Goal: Use online tool/utility: Use online tool/utility

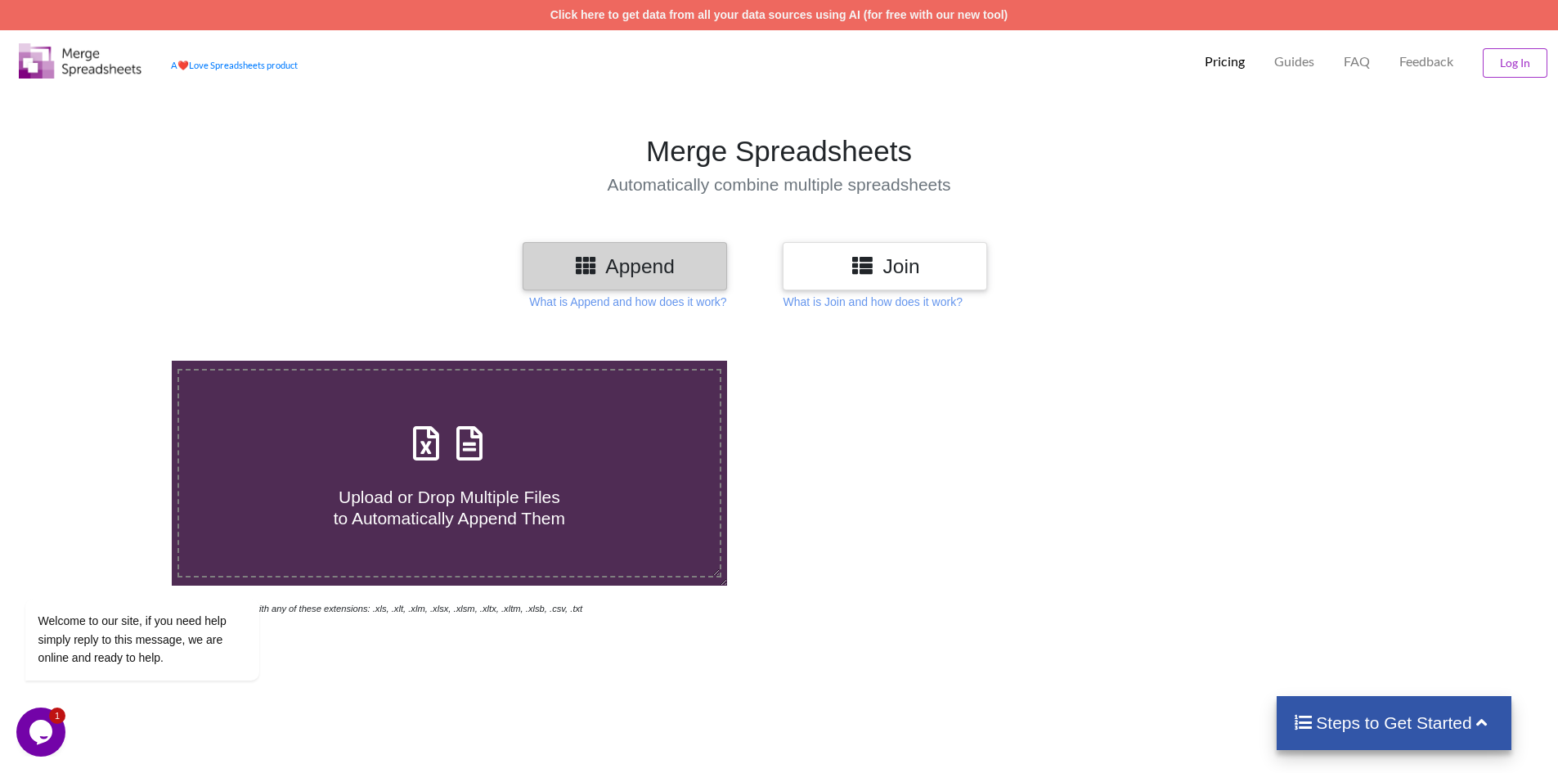
click at [450, 510] on span "Upload or Drop Multiple Files to Automatically Append Them" at bounding box center [450, 507] width 232 height 39
click at [111, 361] on input "Upload or Drop Multiple Files to Automatically Append Them" at bounding box center [111, 361] width 0 height 0
type input "C:\fakepath\Account_Statement_2581578239940_TBC2509154788077.xls"
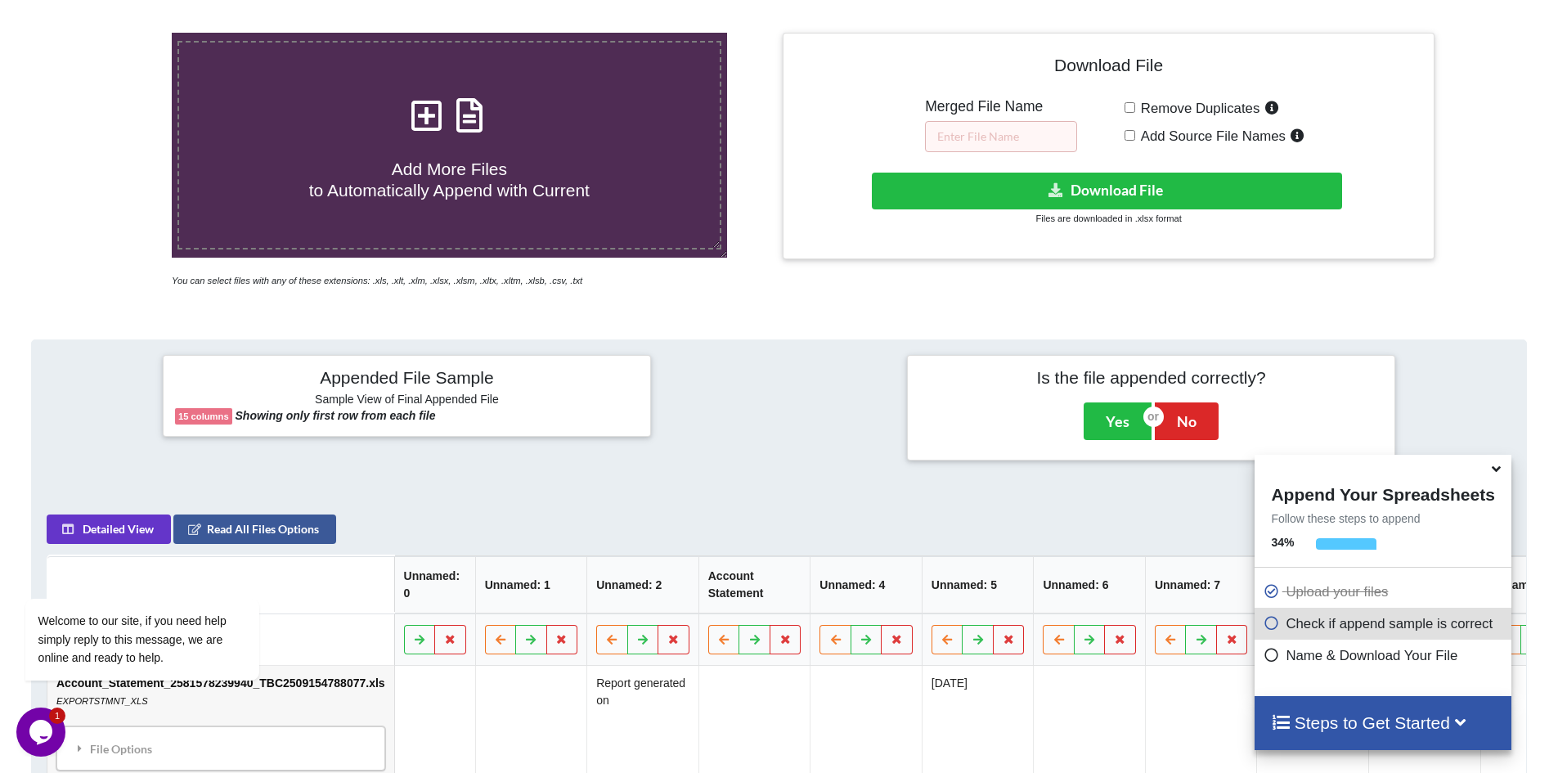
scroll to position [330, 0]
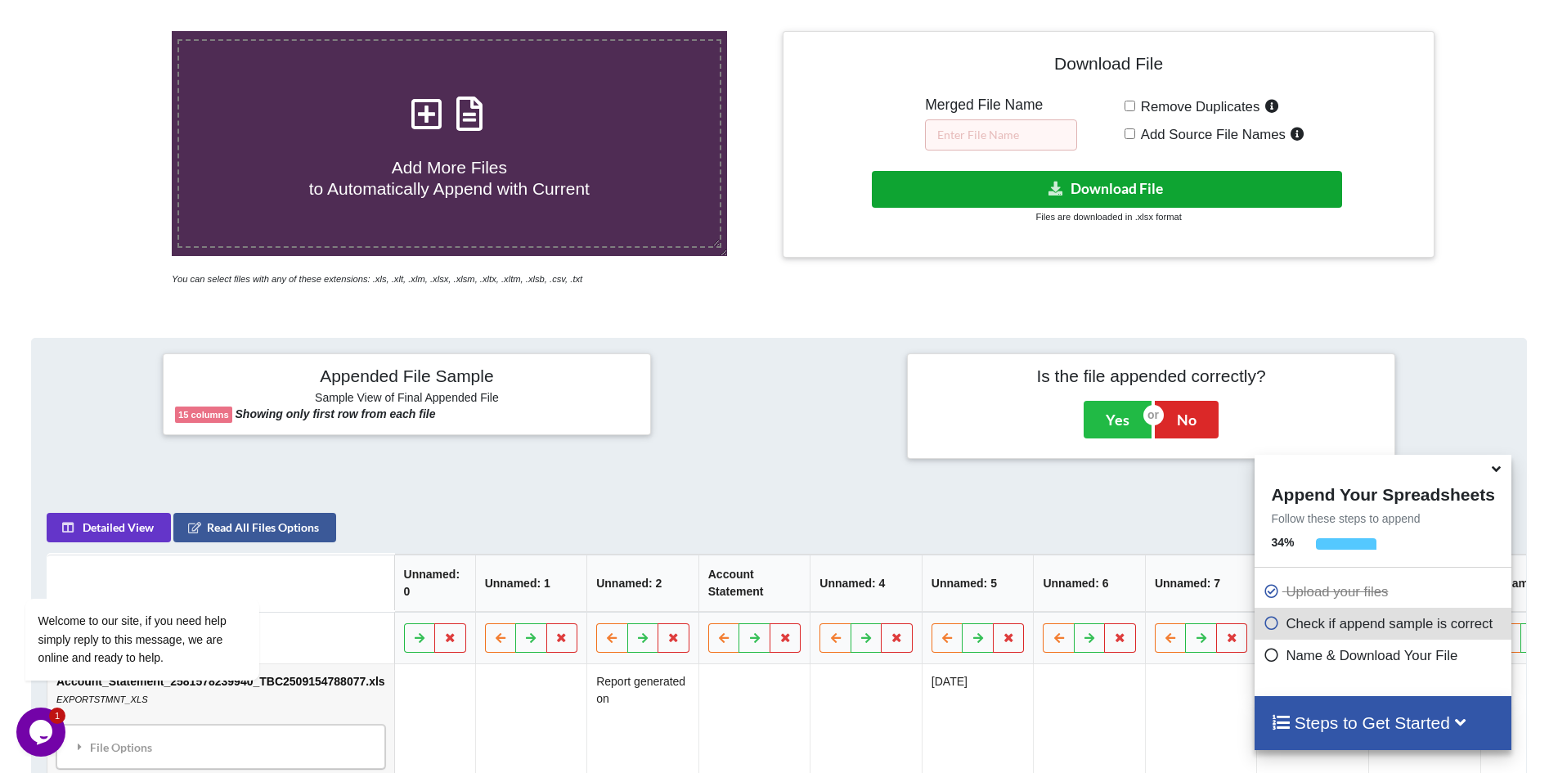
click at [1056, 193] on icon at bounding box center [1056, 188] width 17 height 12
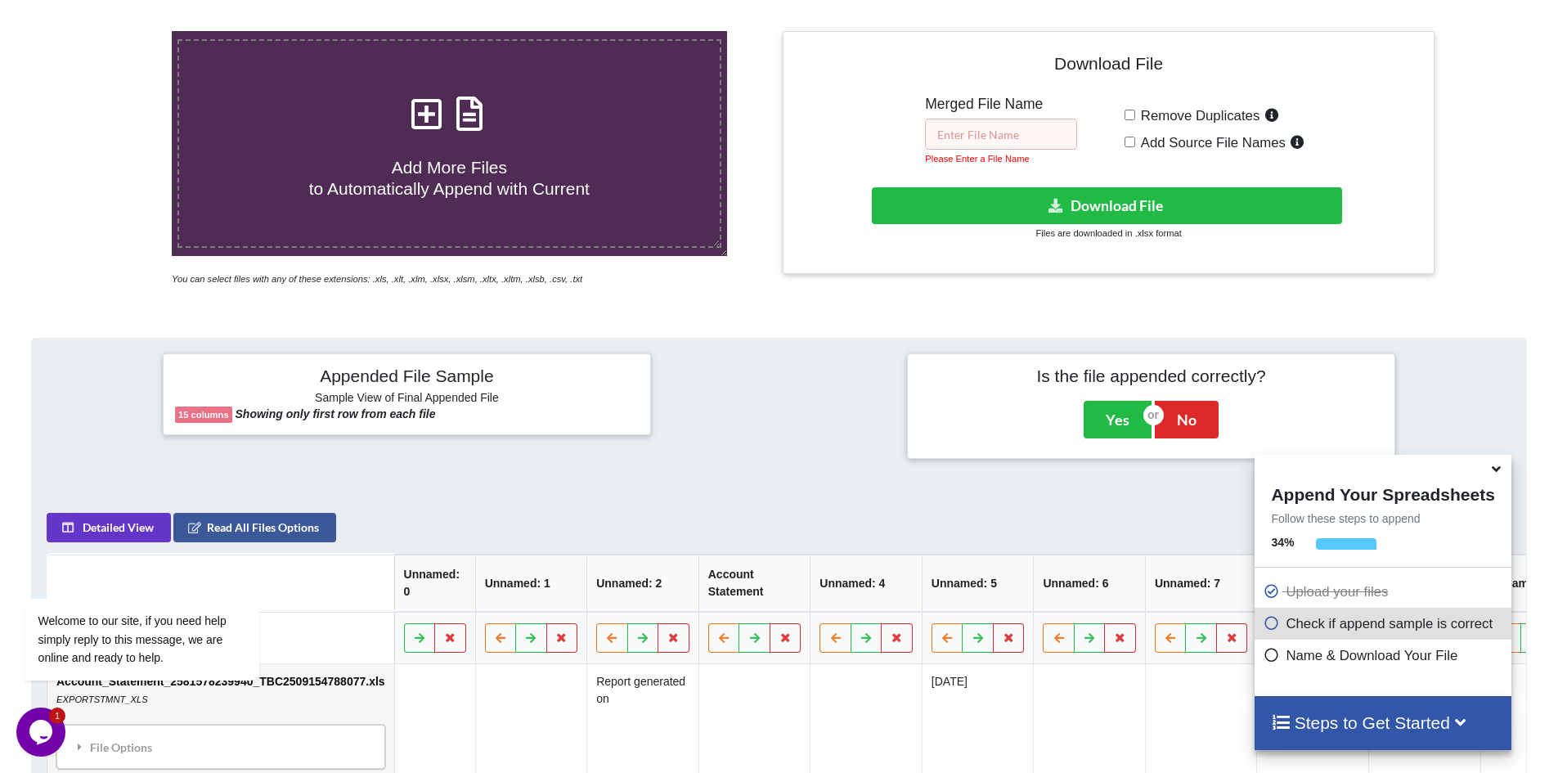
click at [971, 133] on input "text" at bounding box center [1001, 134] width 152 height 31
drag, startPoint x: 971, startPoint y: 133, endPoint x: 981, endPoint y: 133, distance: 9.8
click at [981, 133] on input "text" at bounding box center [1001, 134] width 152 height 31
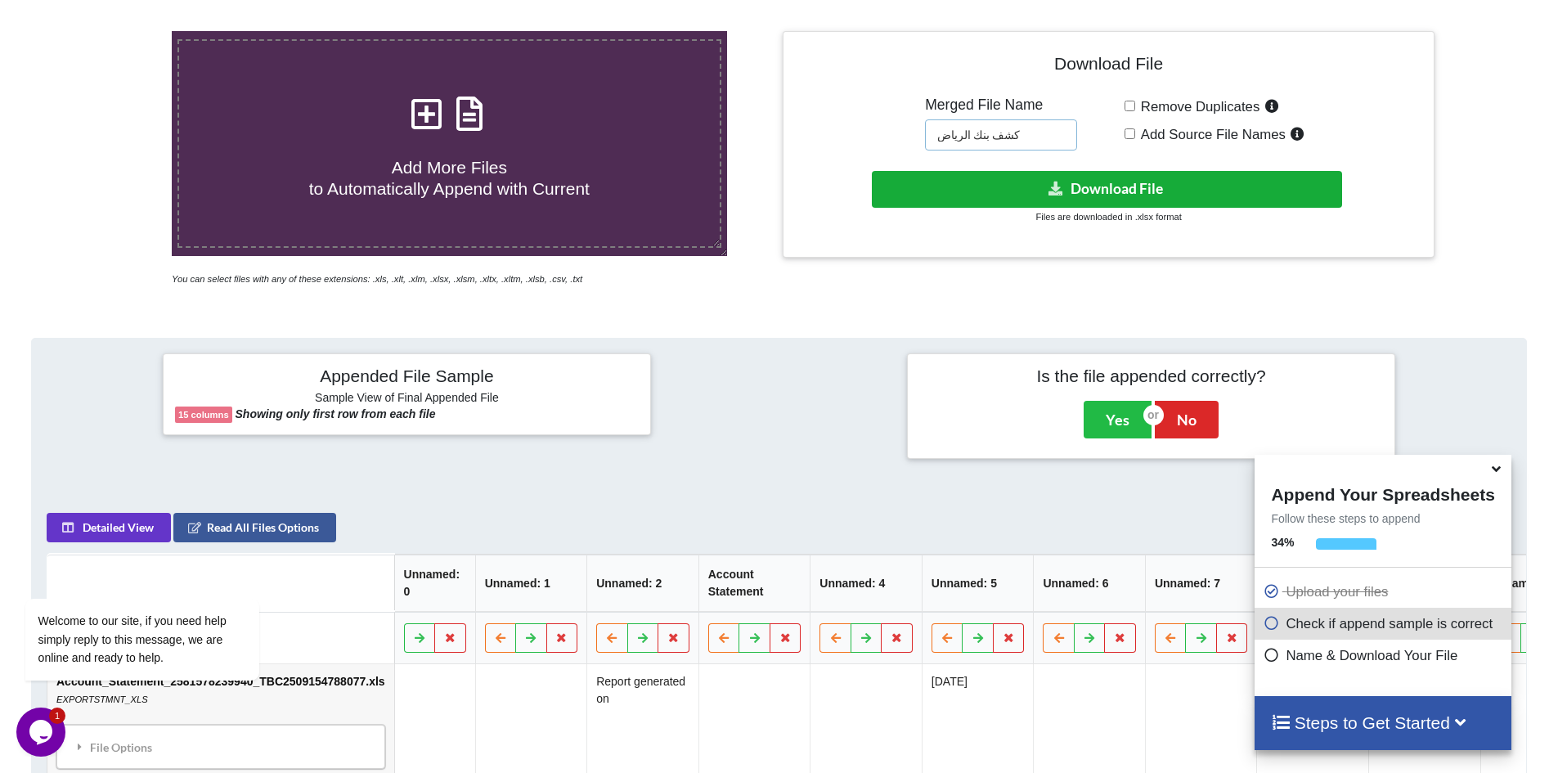
type input "كشف بنك الرياض"
click at [1105, 188] on button "Download File" at bounding box center [1107, 189] width 470 height 37
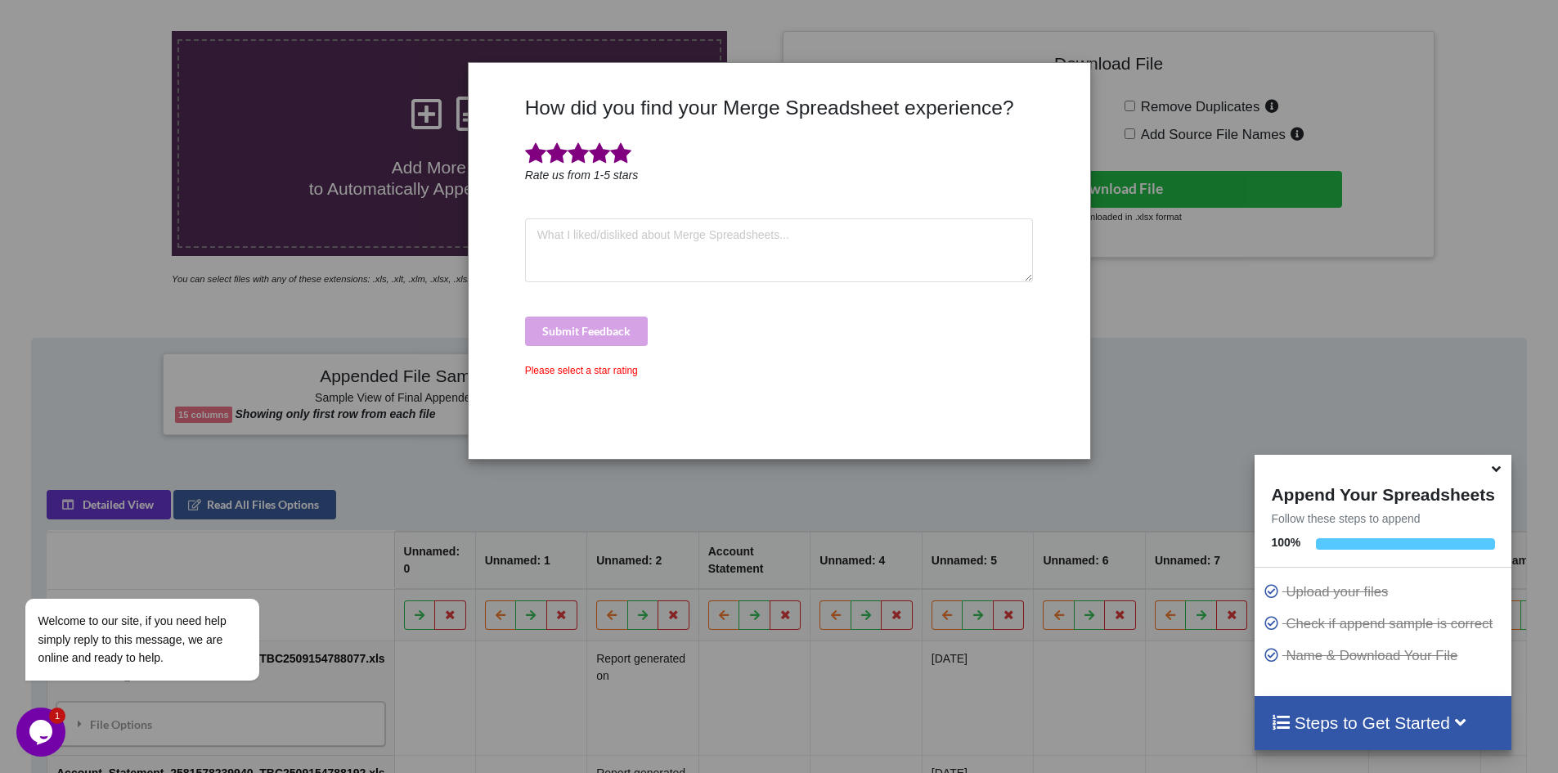
click at [622, 159] on span at bounding box center [620, 153] width 21 height 23
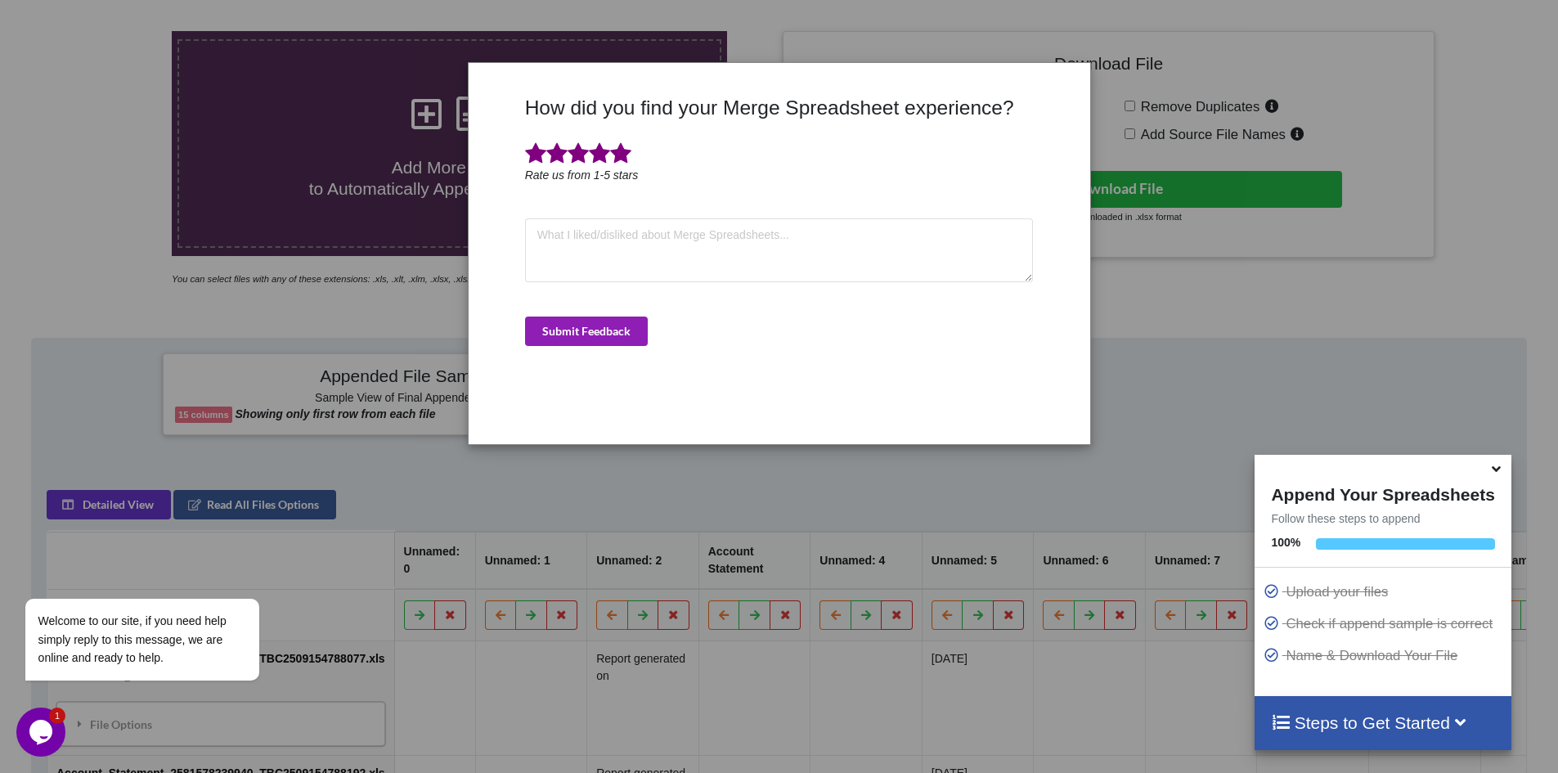
click at [575, 334] on button "Submit Feedback" at bounding box center [586, 331] width 123 height 29
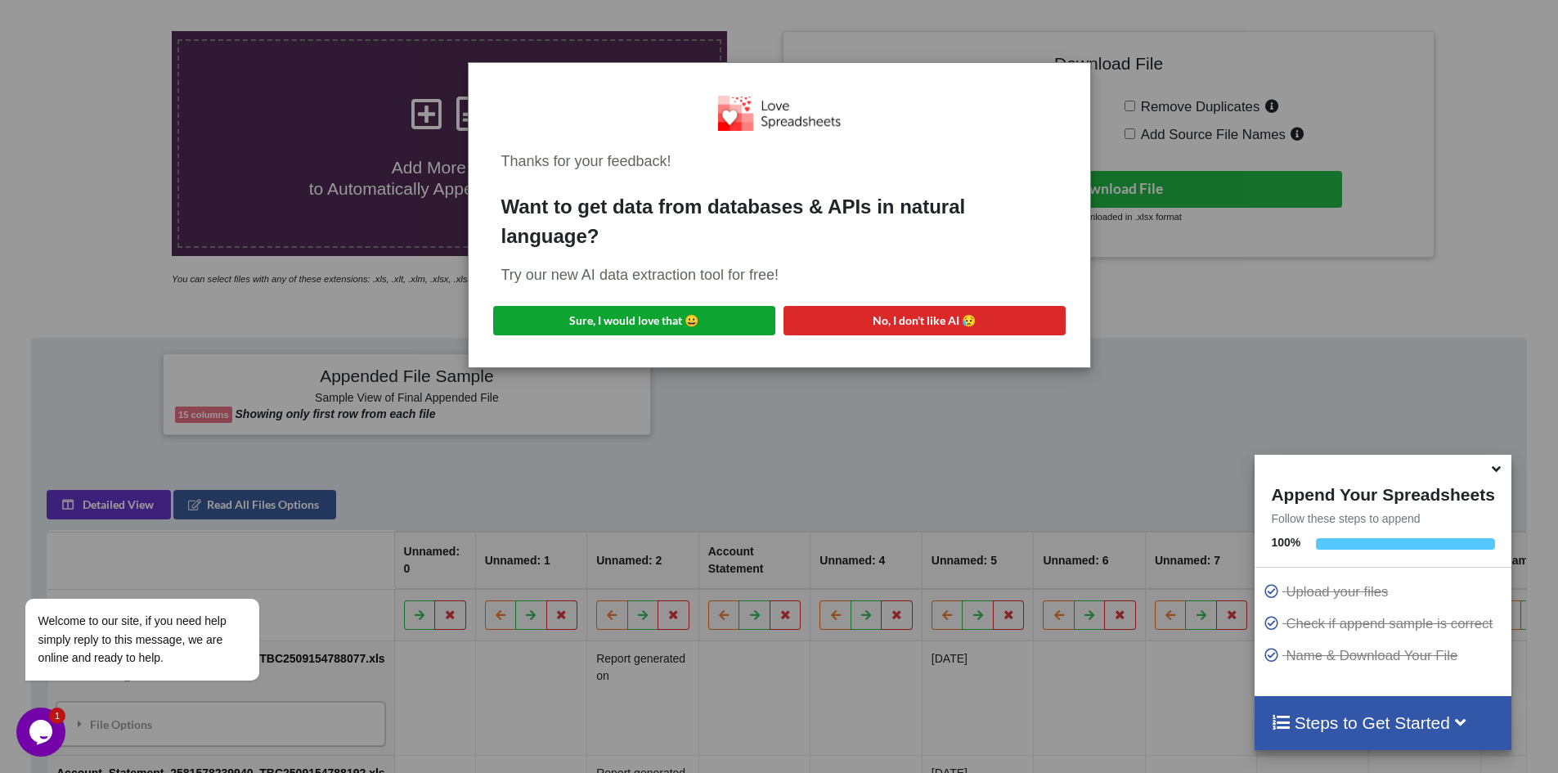
click at [552, 320] on button "Sure, I would love that 😀" at bounding box center [634, 320] width 282 height 29
click at [897, 425] on div "Thanks for your feedback! Want to get data from databases & APIs in natural lan…" at bounding box center [779, 386] width 1558 height 773
click at [423, 138] on div "Thanks for your feedback! Want to get data from databases & APIs in natural lan…" at bounding box center [779, 386] width 1558 height 773
click at [425, 116] on div "Thanks for your feedback! Want to get data from databases & APIs in natural lan…" at bounding box center [779, 386] width 1558 height 773
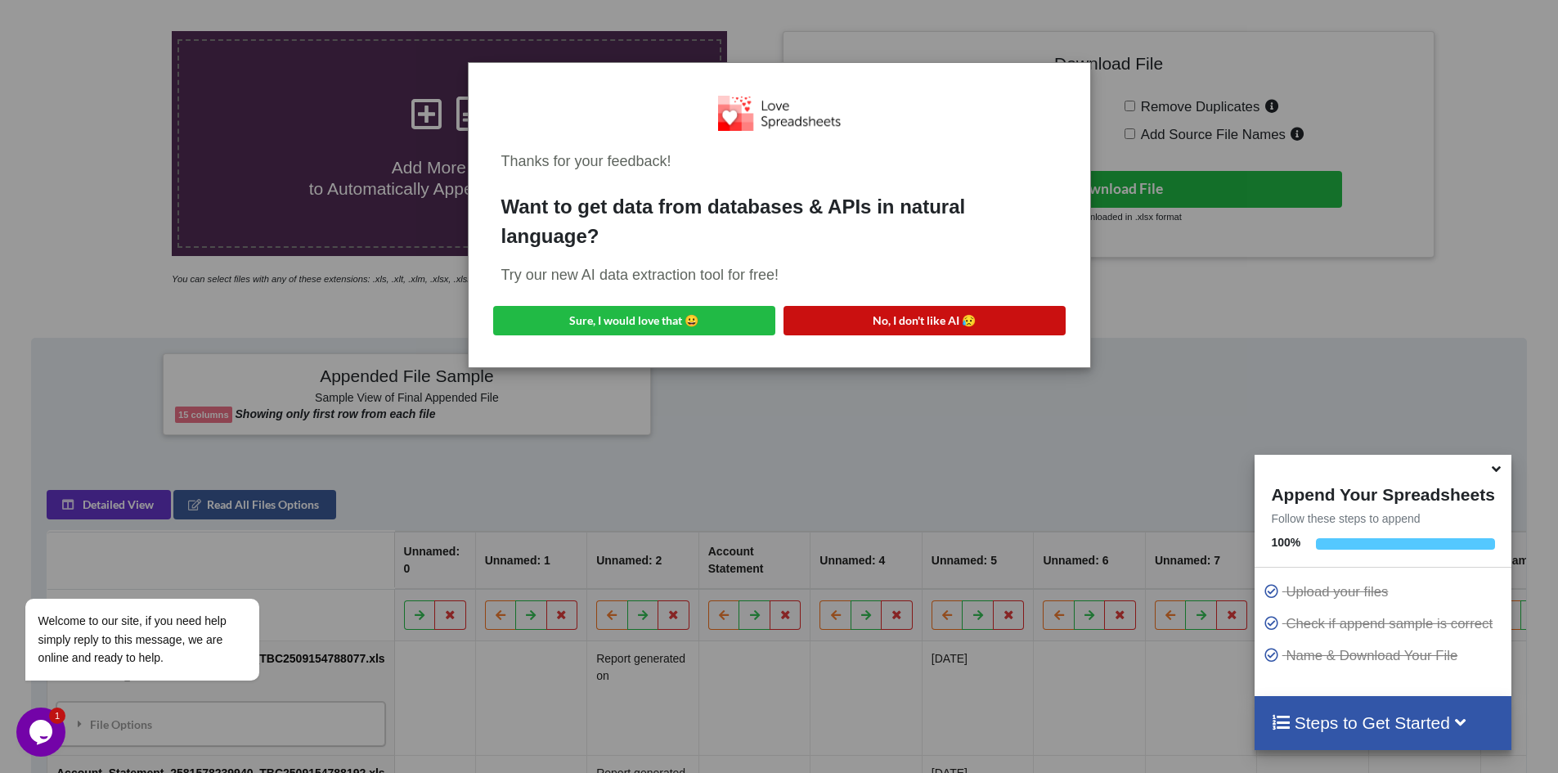
click at [856, 324] on button "No, I don't like AI 😥" at bounding box center [925, 320] width 282 height 29
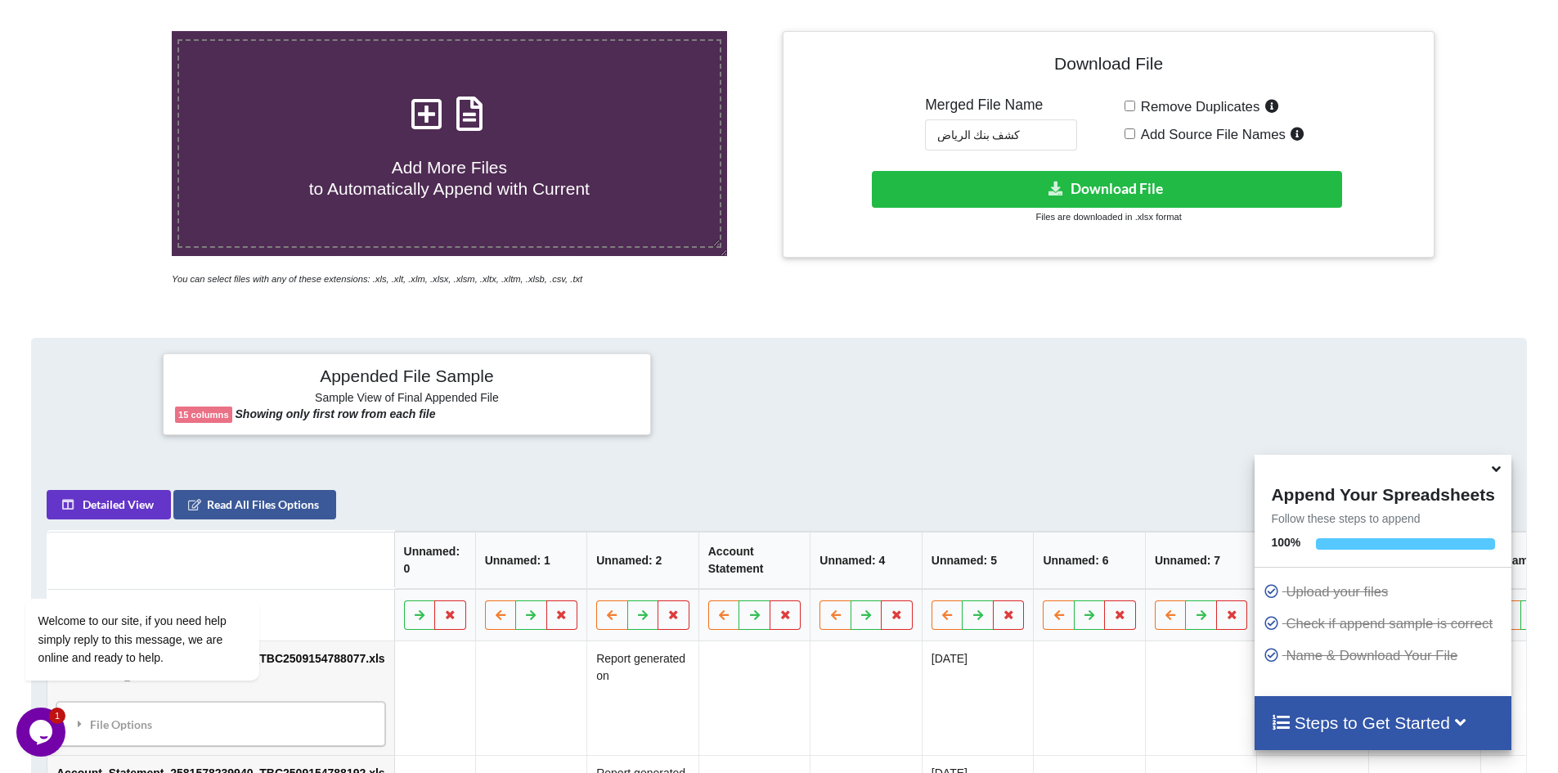
click at [428, 114] on icon at bounding box center [426, 105] width 41 height 34
click at [111, 31] on input "Add More Files to Automatically Append with Current" at bounding box center [111, 31] width 0 height 0
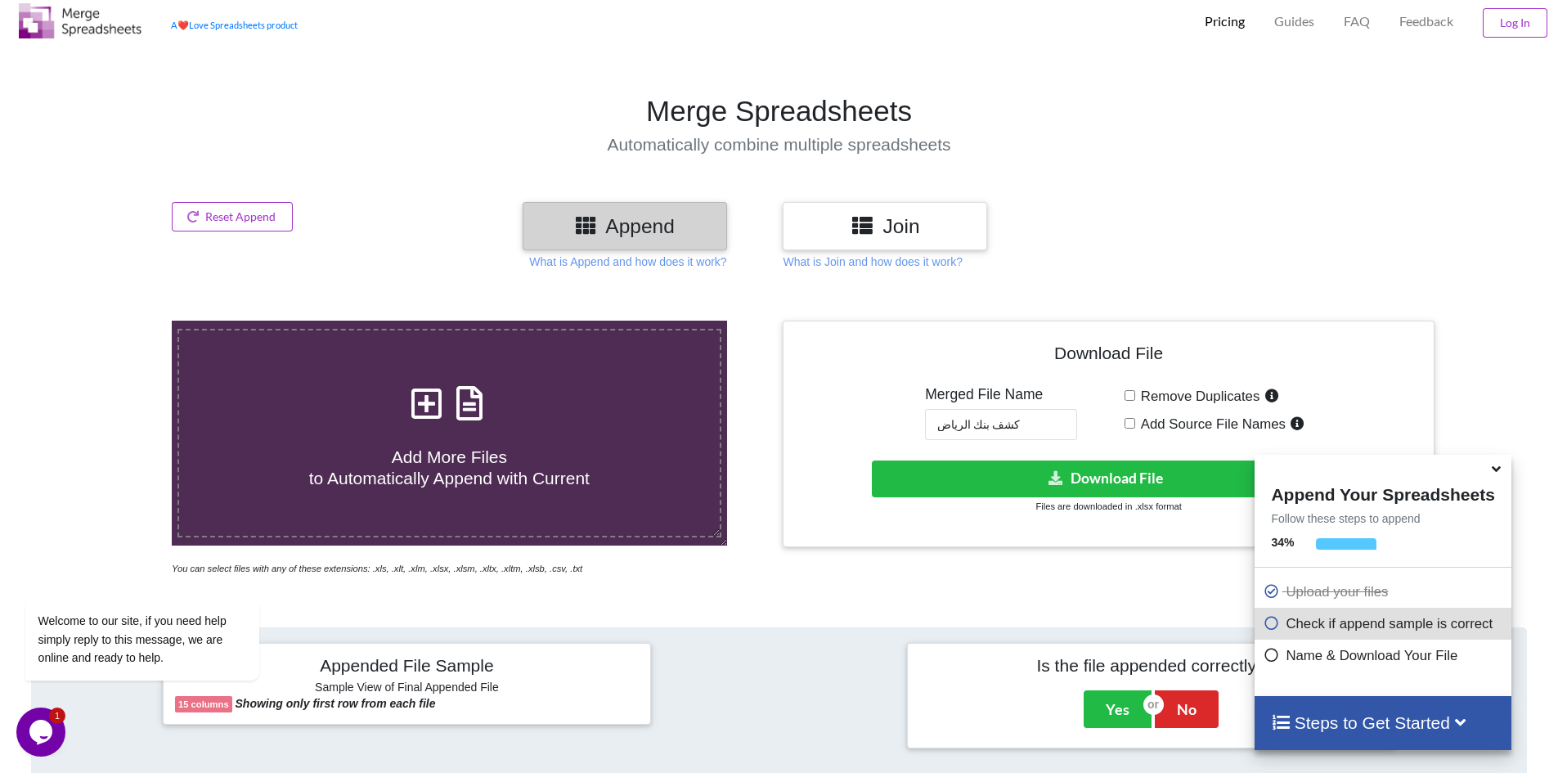
scroll to position [13, 0]
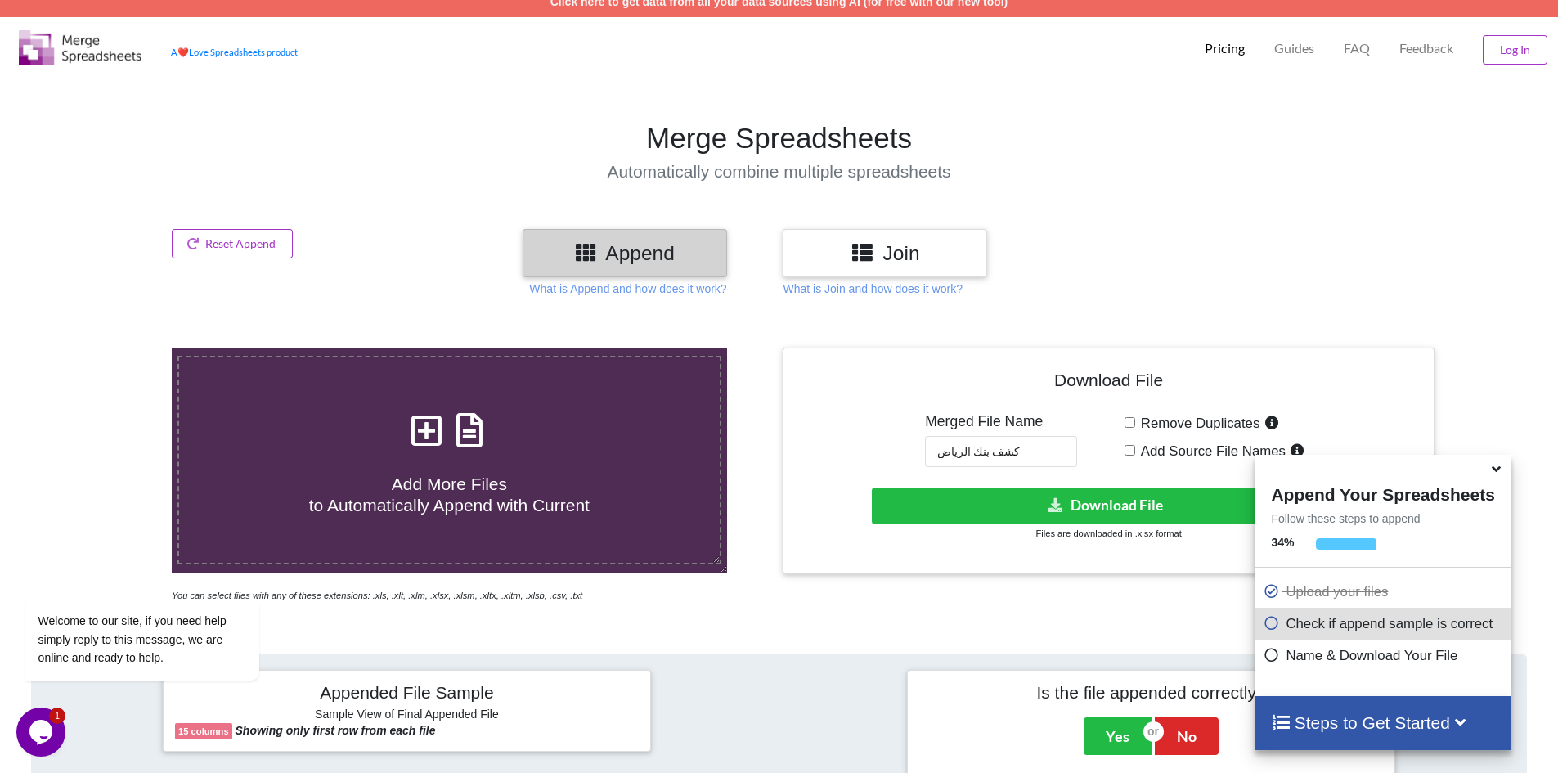
click at [428, 432] on icon at bounding box center [426, 422] width 41 height 34
click at [111, 348] on input "Add More Files to Automatically Append with Current" at bounding box center [111, 348] width 0 height 0
type input "C:\fakepath\Account_Statement_2581578239940_TBC2509154788077.xls"
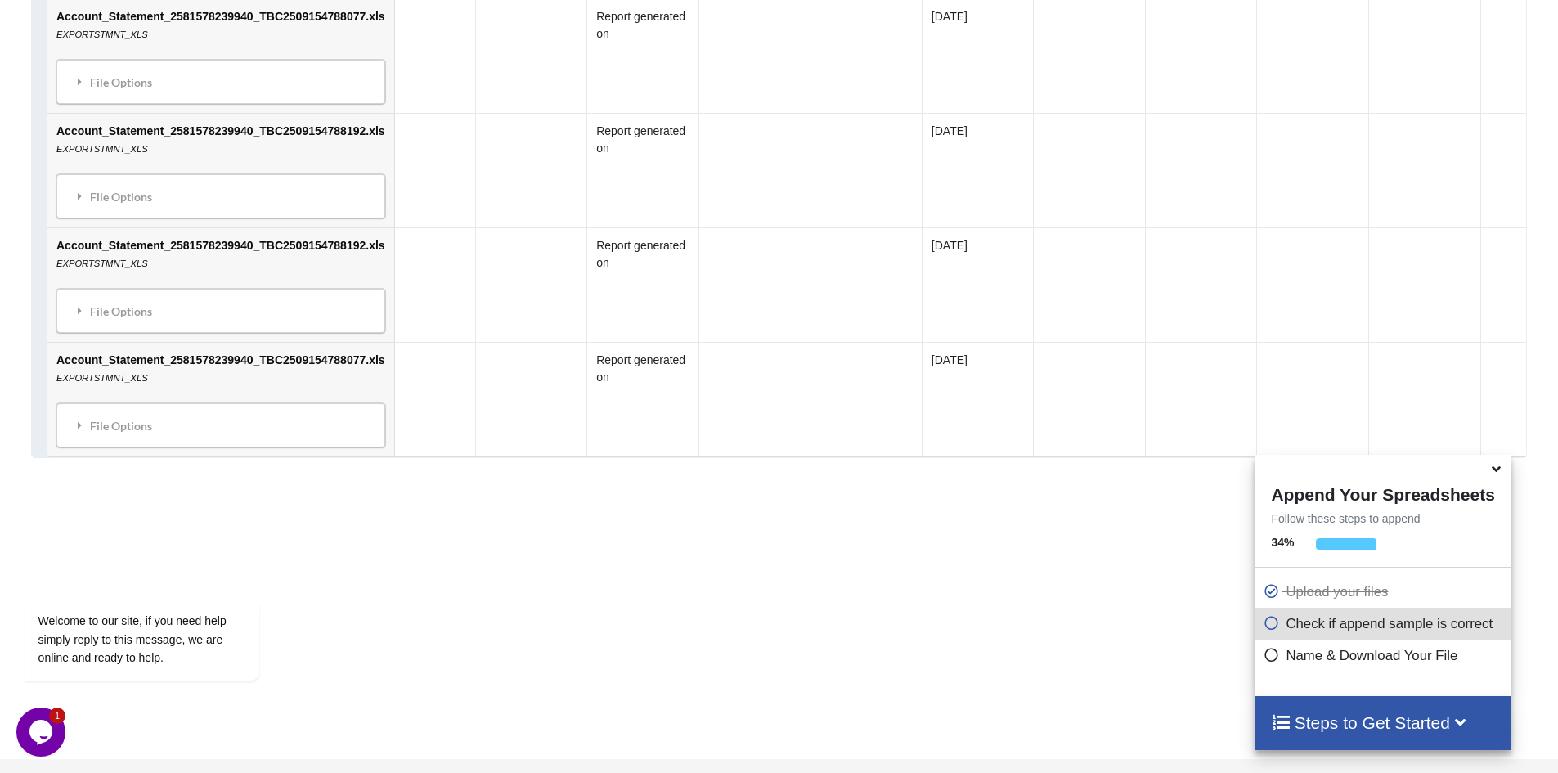
scroll to position [340, 0]
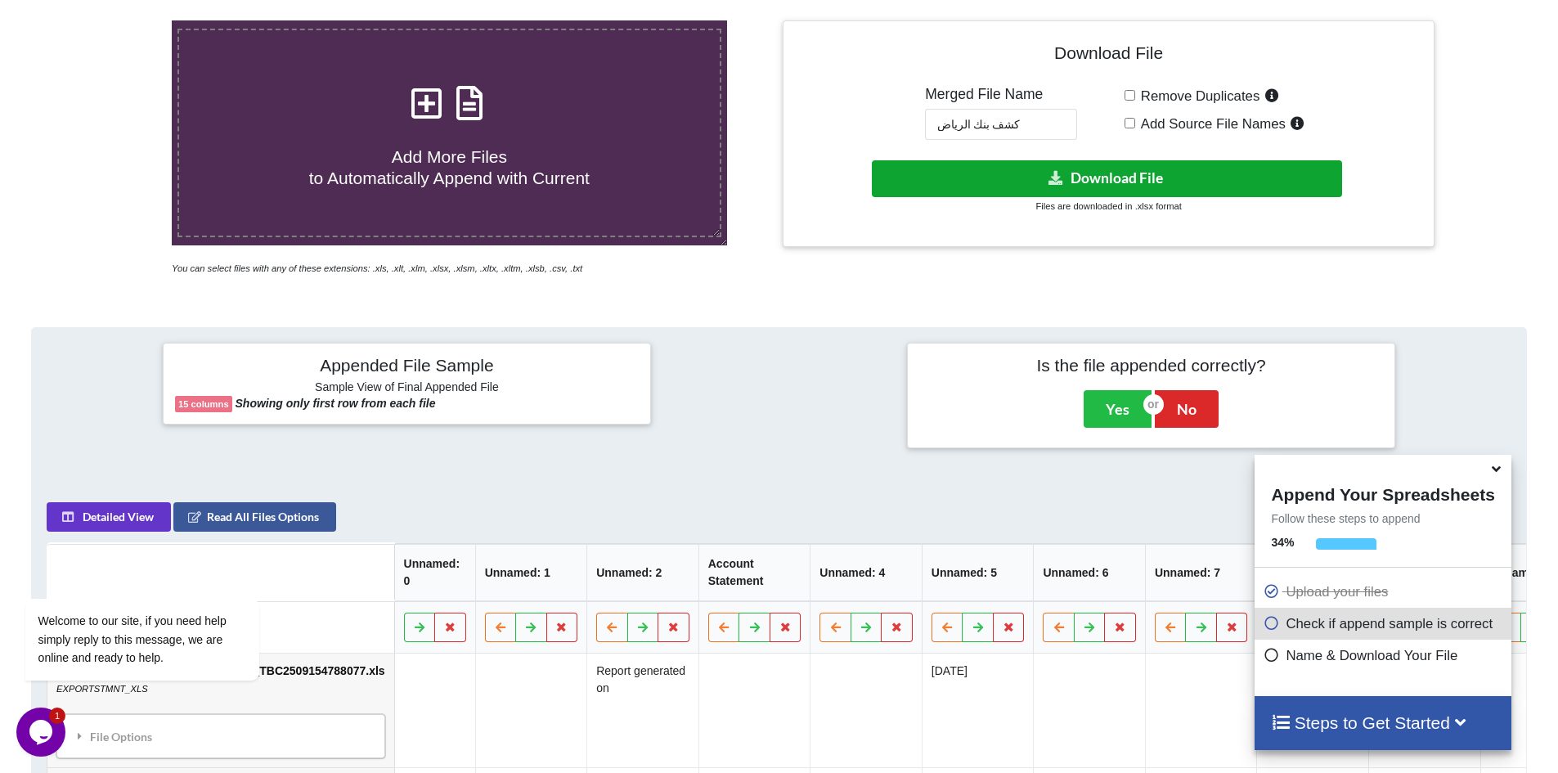
click at [1124, 180] on button "Download File" at bounding box center [1107, 178] width 470 height 37
